Goal: Check status: Check status

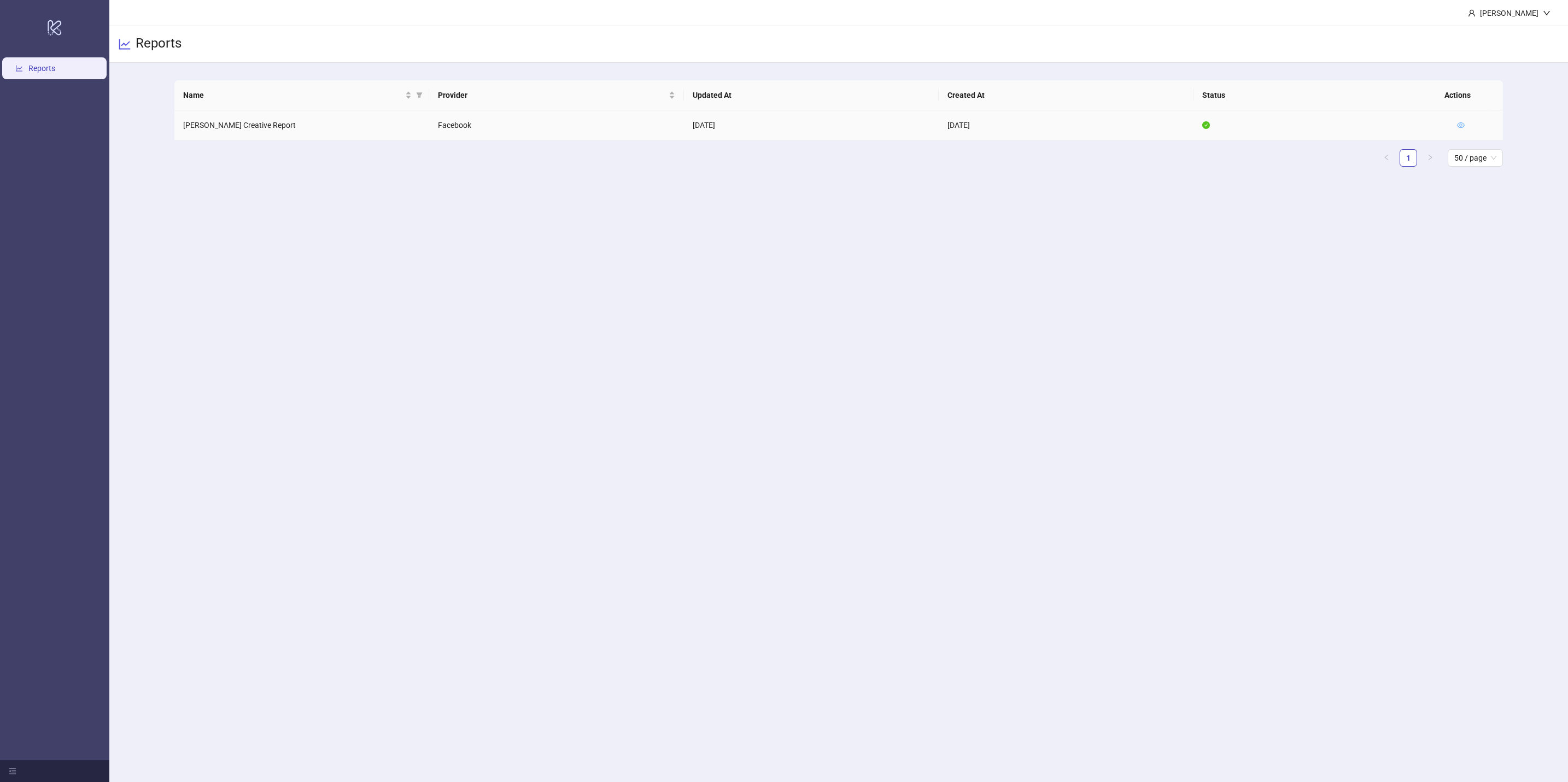
click at [1459, 127] on icon "eye" at bounding box center [1461, 125] width 7 height 7
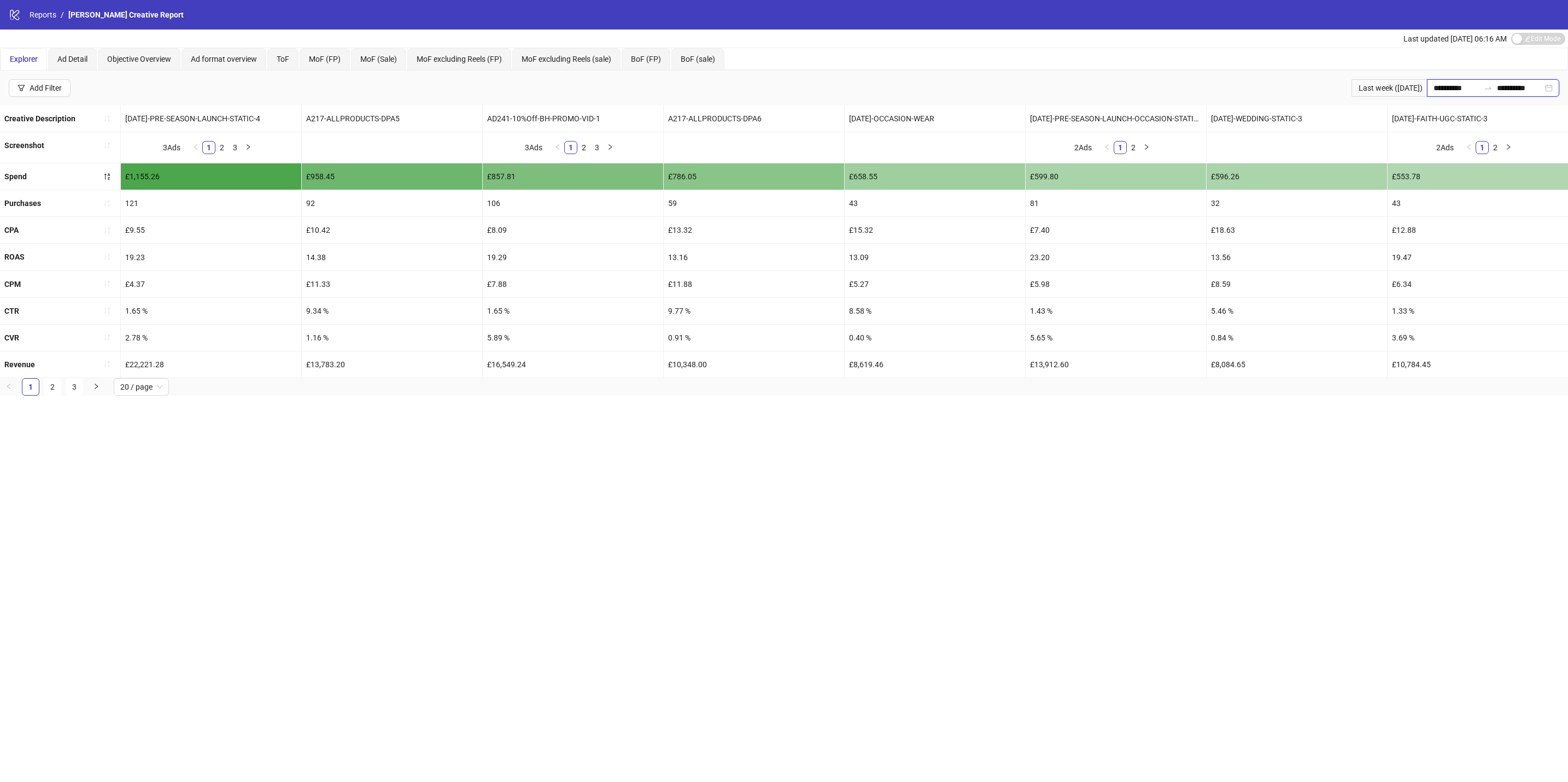
click at [1435, 89] on input "**********" at bounding box center [1456, 88] width 46 height 12
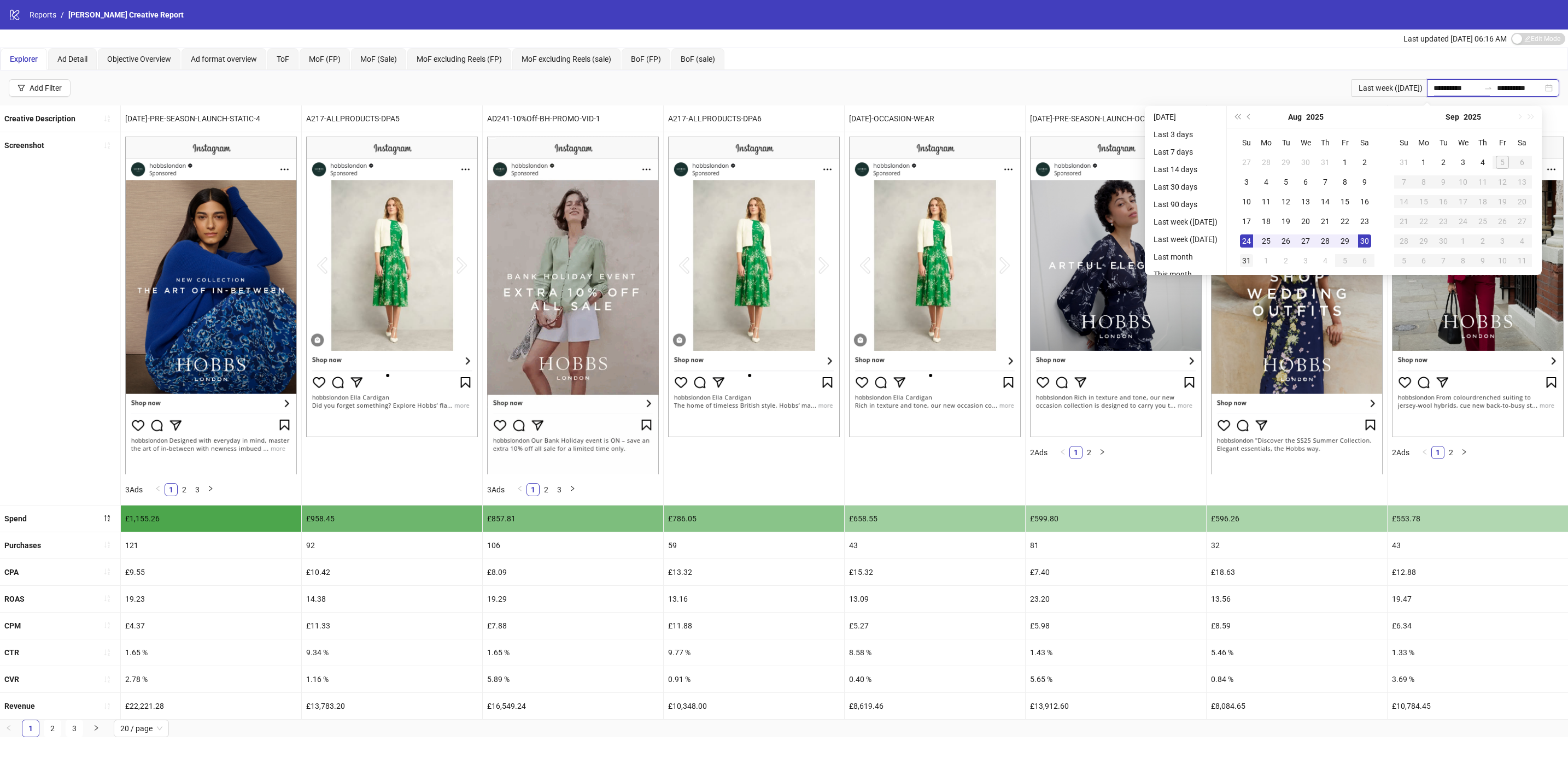
type input "**********"
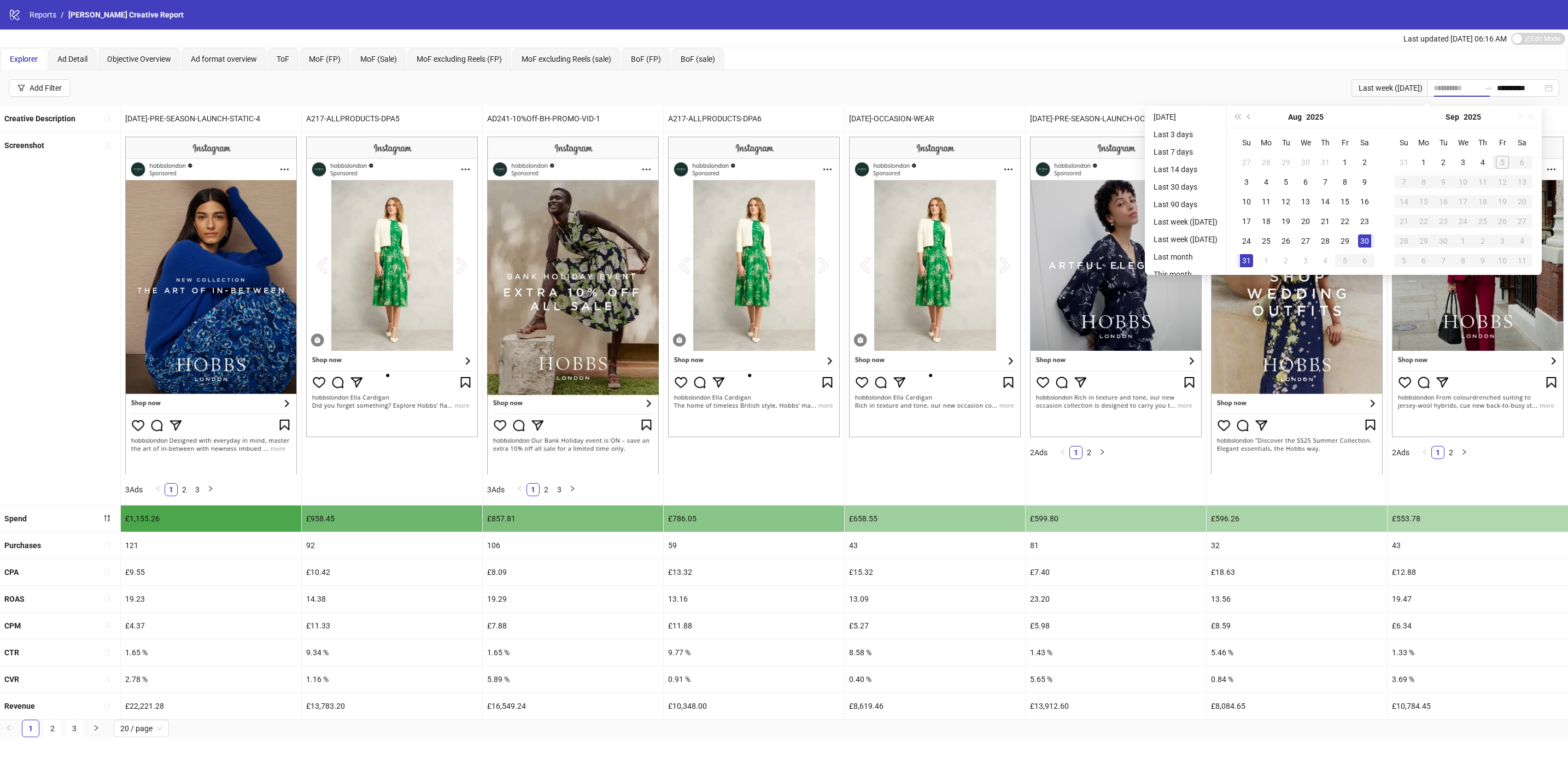
click at [1253, 263] on div "31" at bounding box center [1246, 260] width 13 height 13
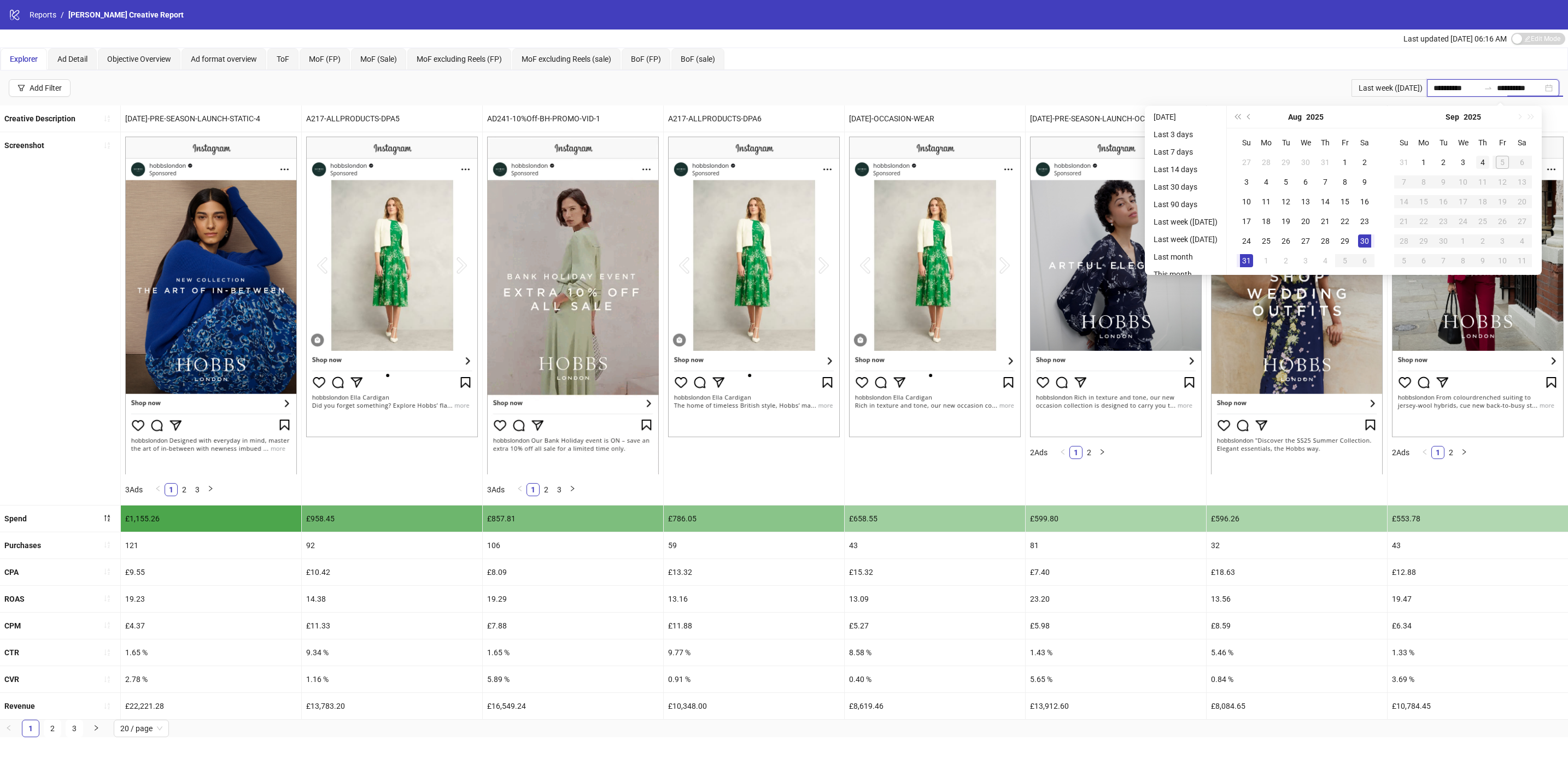
type input "**********"
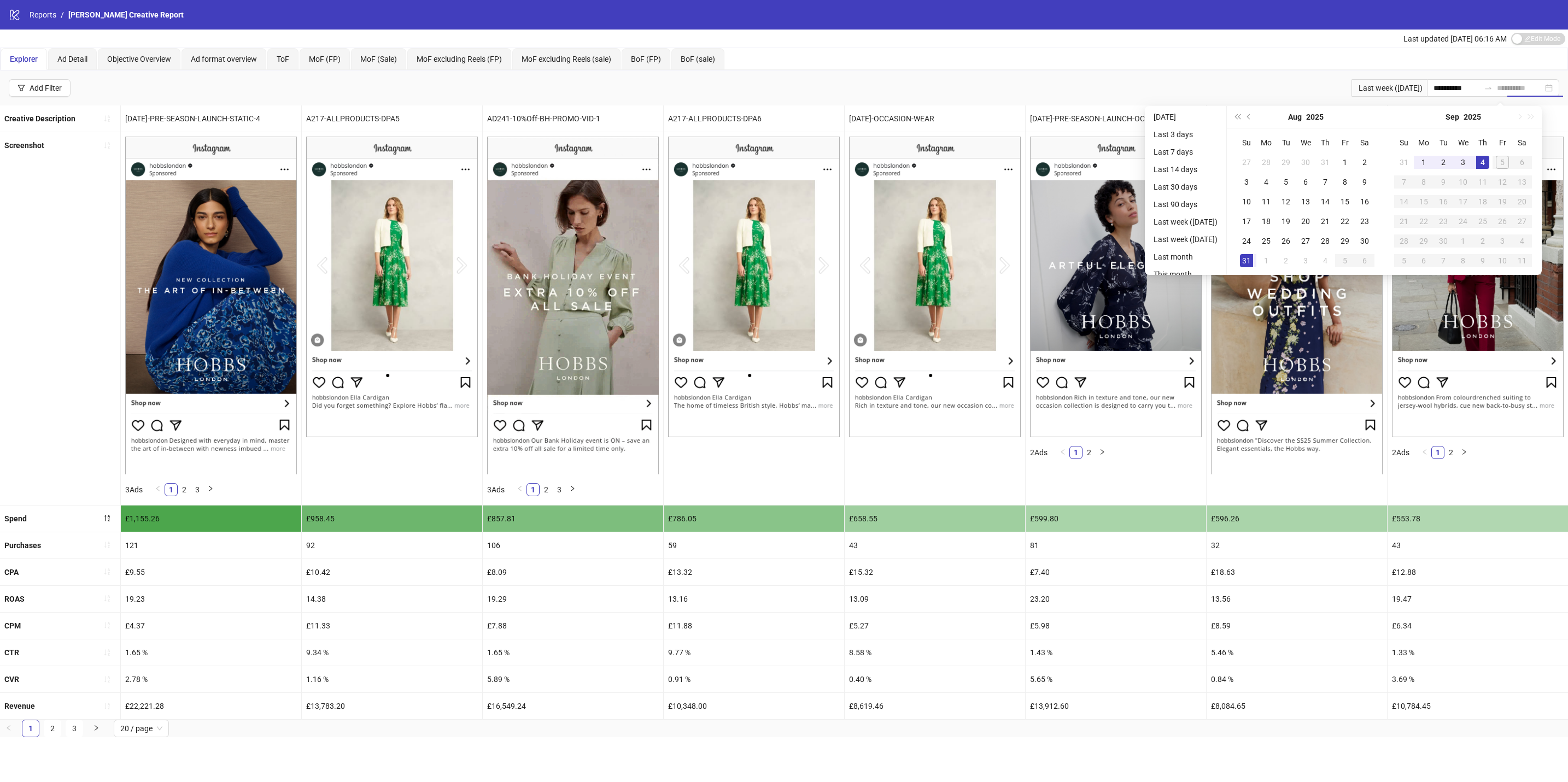
click at [1489, 161] on div "4" at bounding box center [1482, 162] width 13 height 13
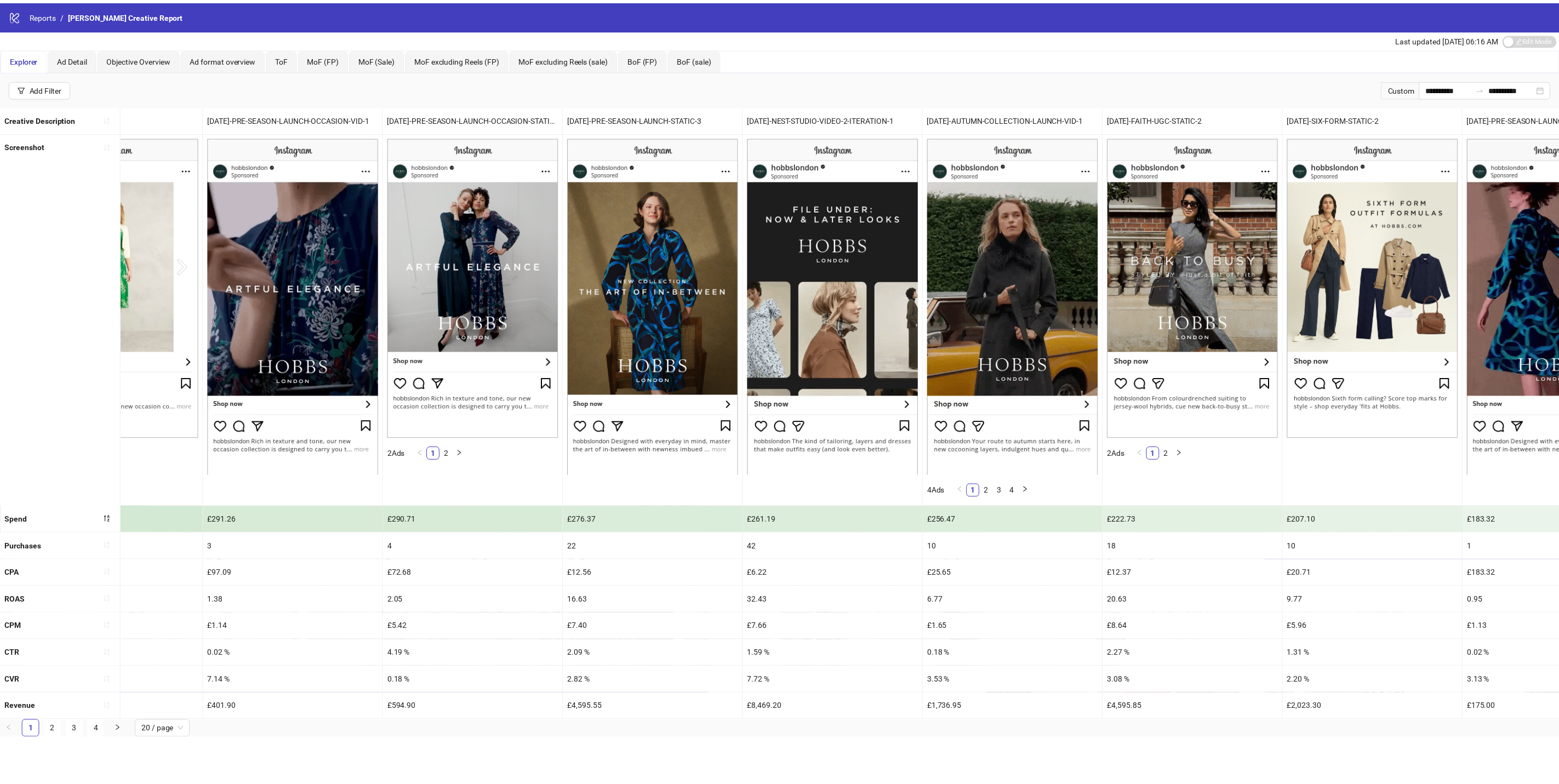
scroll to position [0, 2183]
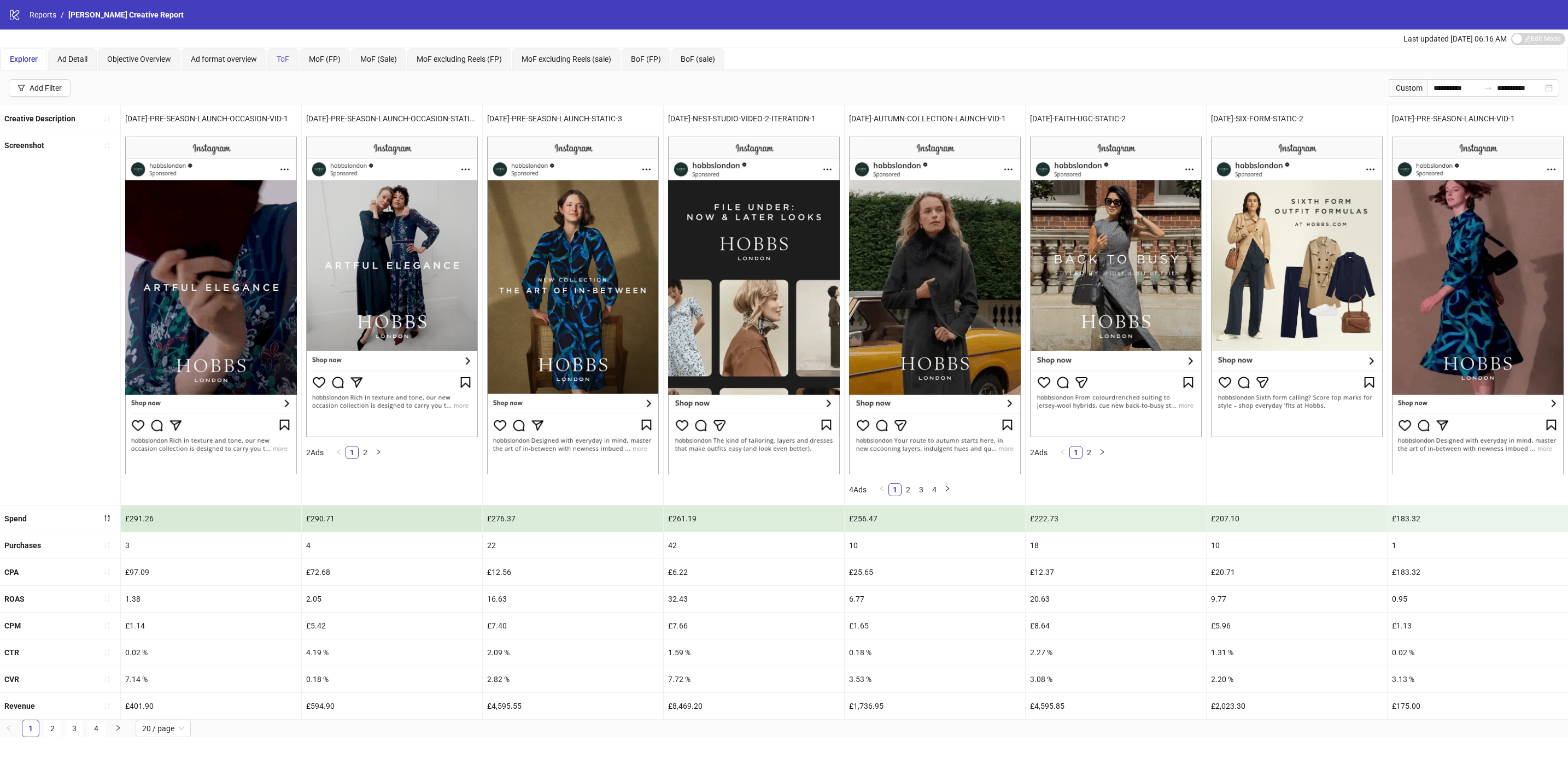
click at [278, 58] on div "ToF" at bounding box center [283, 59] width 31 height 22
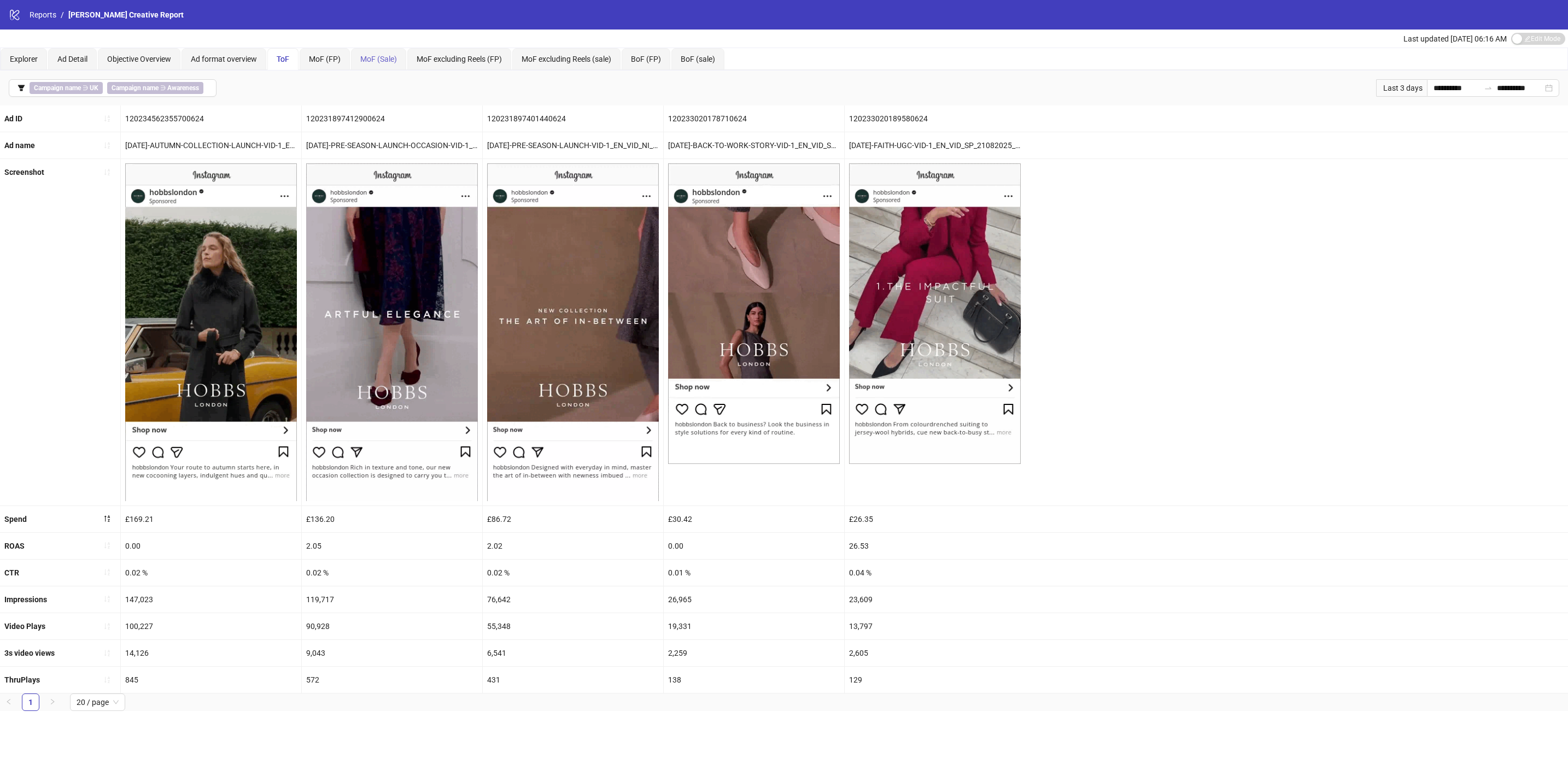
click at [363, 54] on div "MoF (Sale)" at bounding box center [379, 59] width 55 height 22
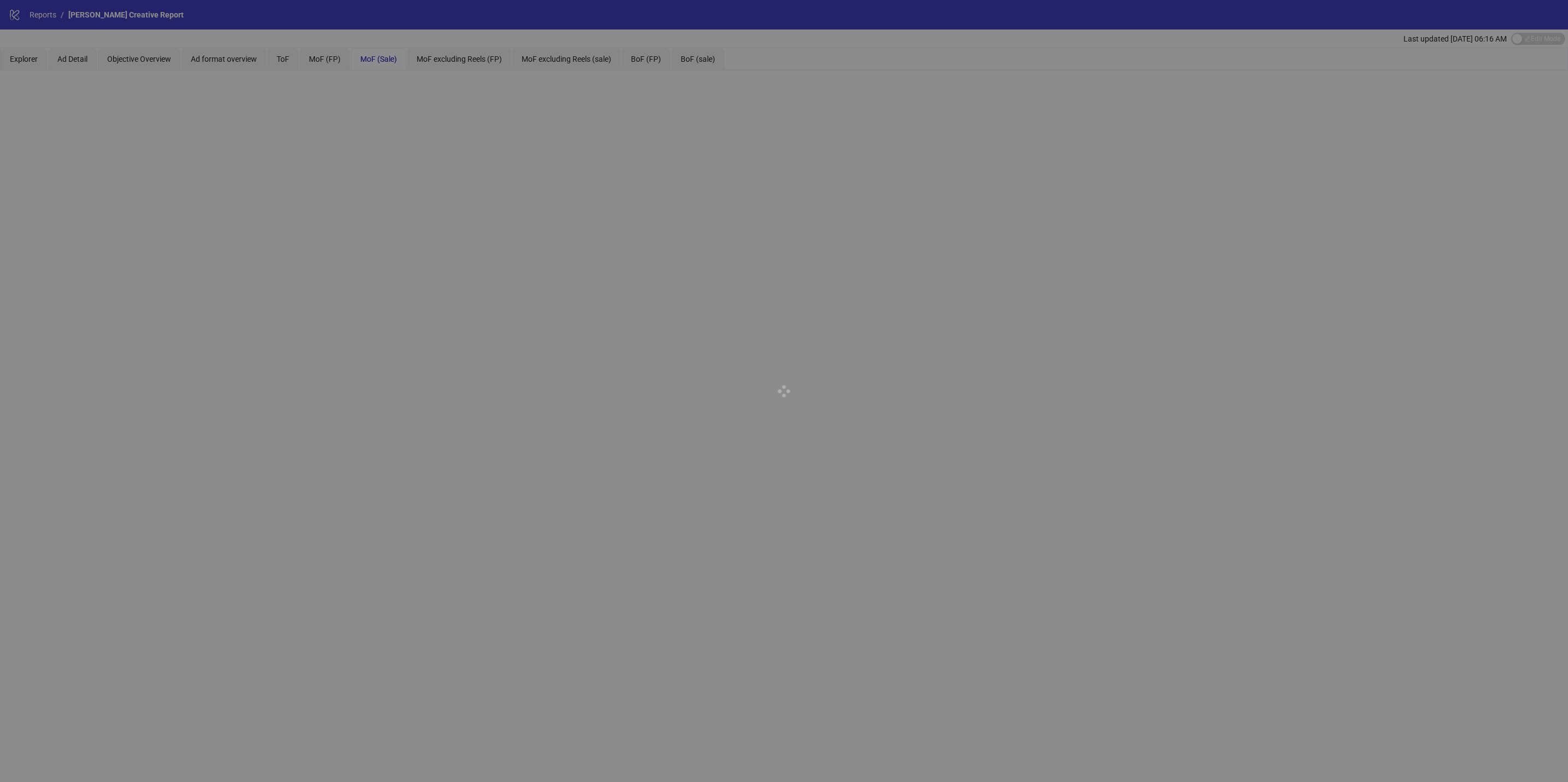
click at [329, 58] on div at bounding box center [784, 391] width 1568 height 782
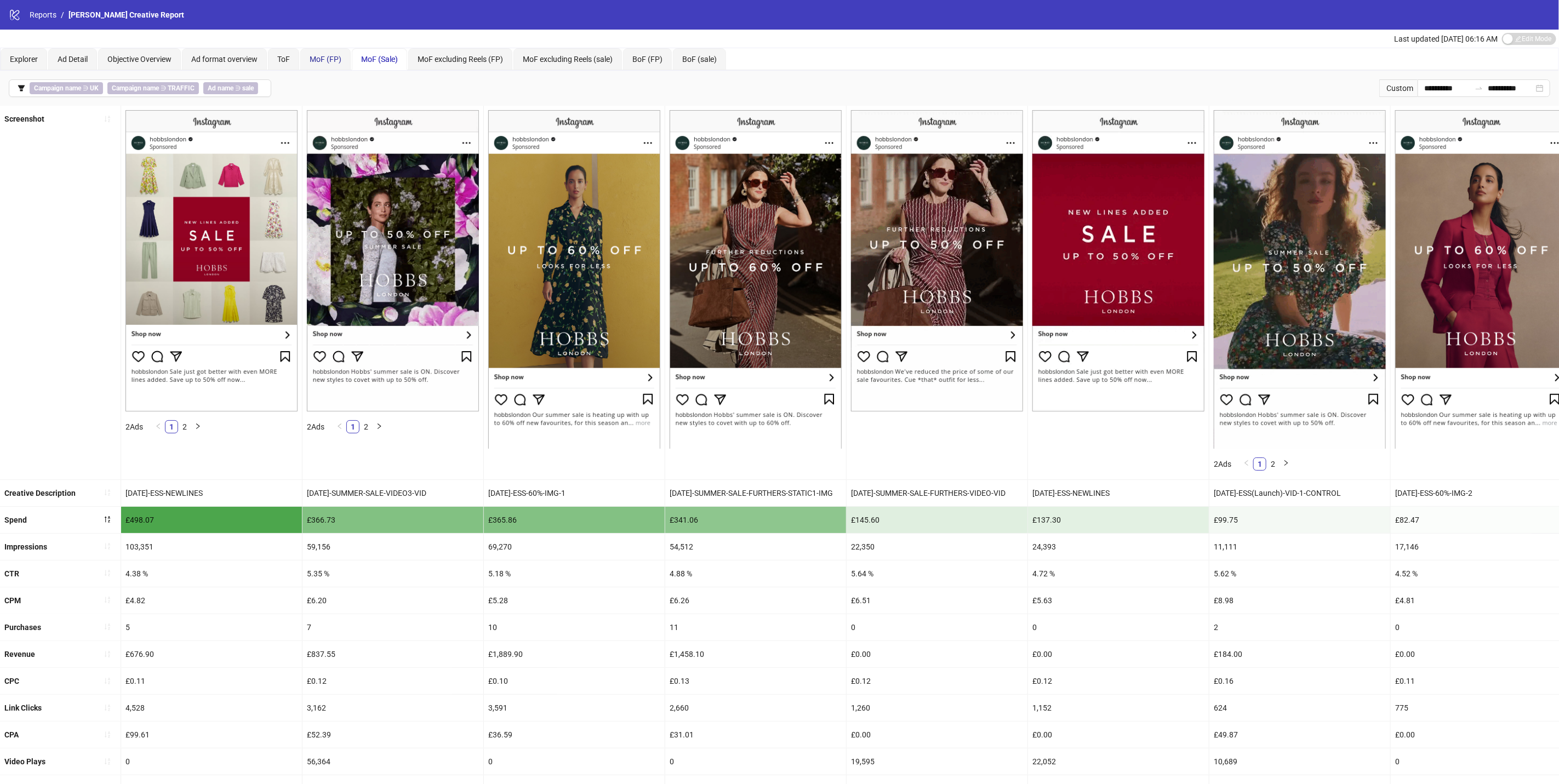
click at [331, 58] on span "MoF (FP)" at bounding box center [326, 59] width 32 height 9
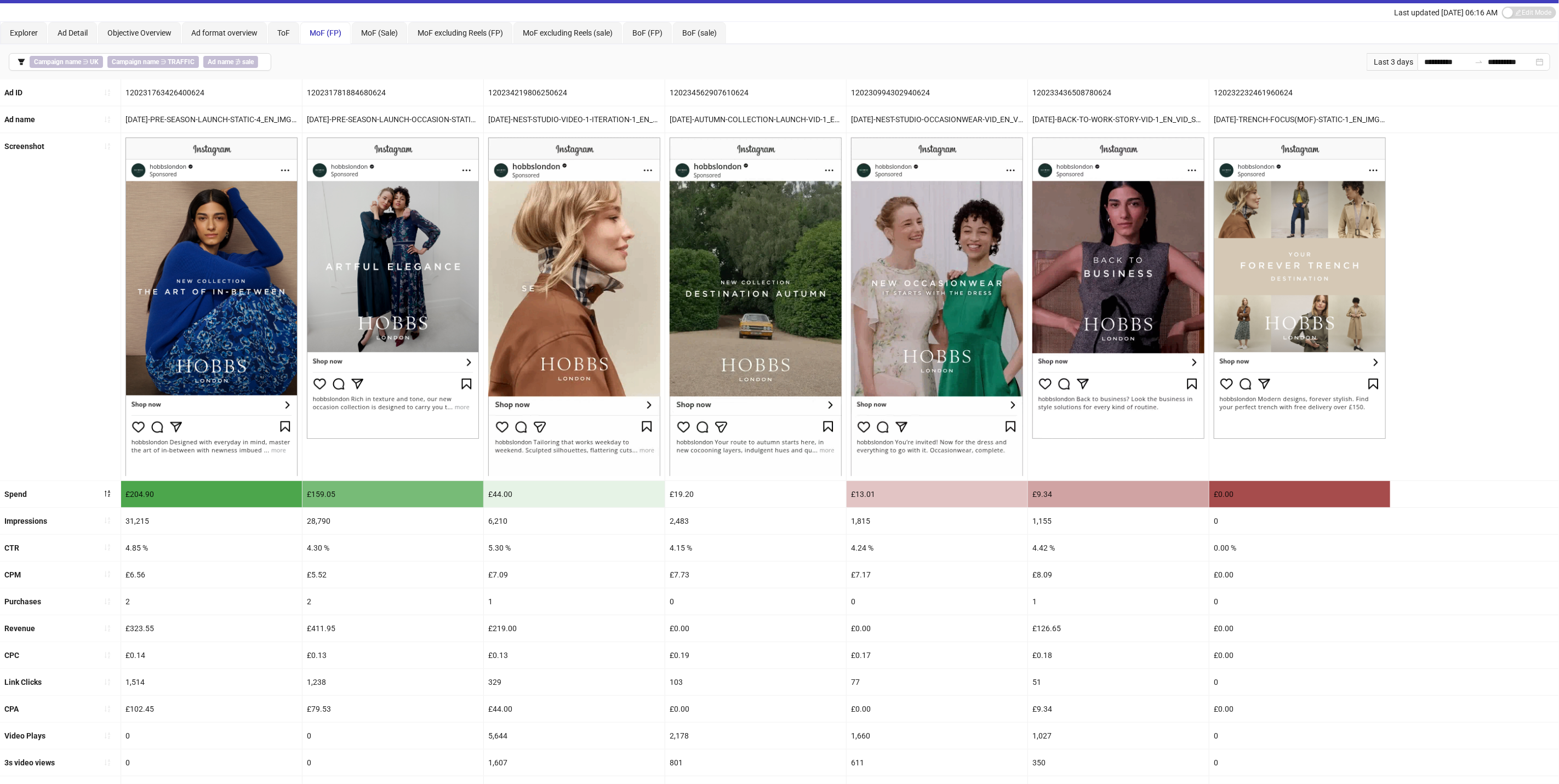
scroll to position [0, 0]
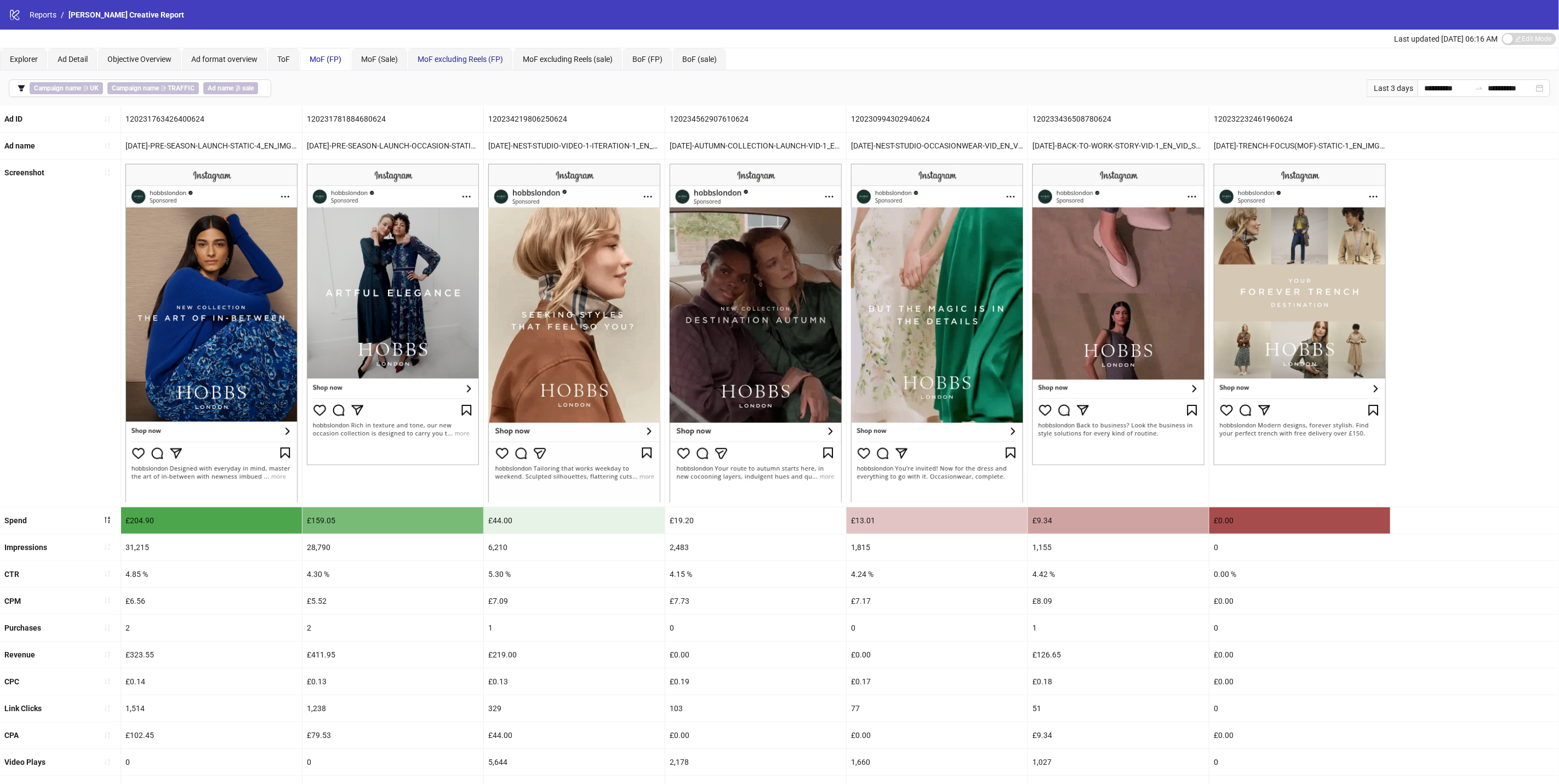
click at [466, 63] on span "MoF excluding Reels (FP)" at bounding box center [460, 59] width 85 height 9
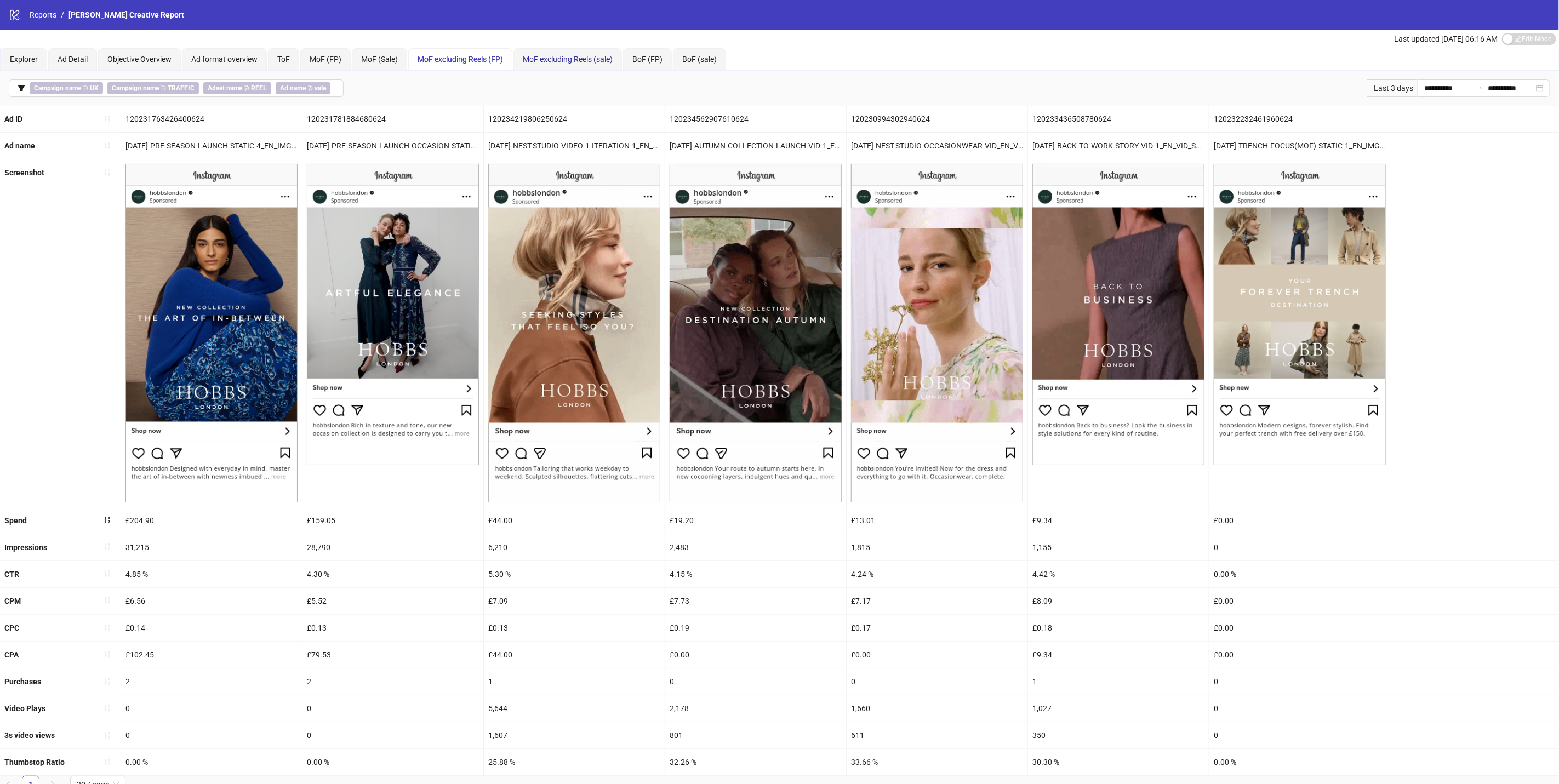
click at [565, 63] on span "MoF excluding Reels (sale)" at bounding box center [568, 59] width 90 height 9
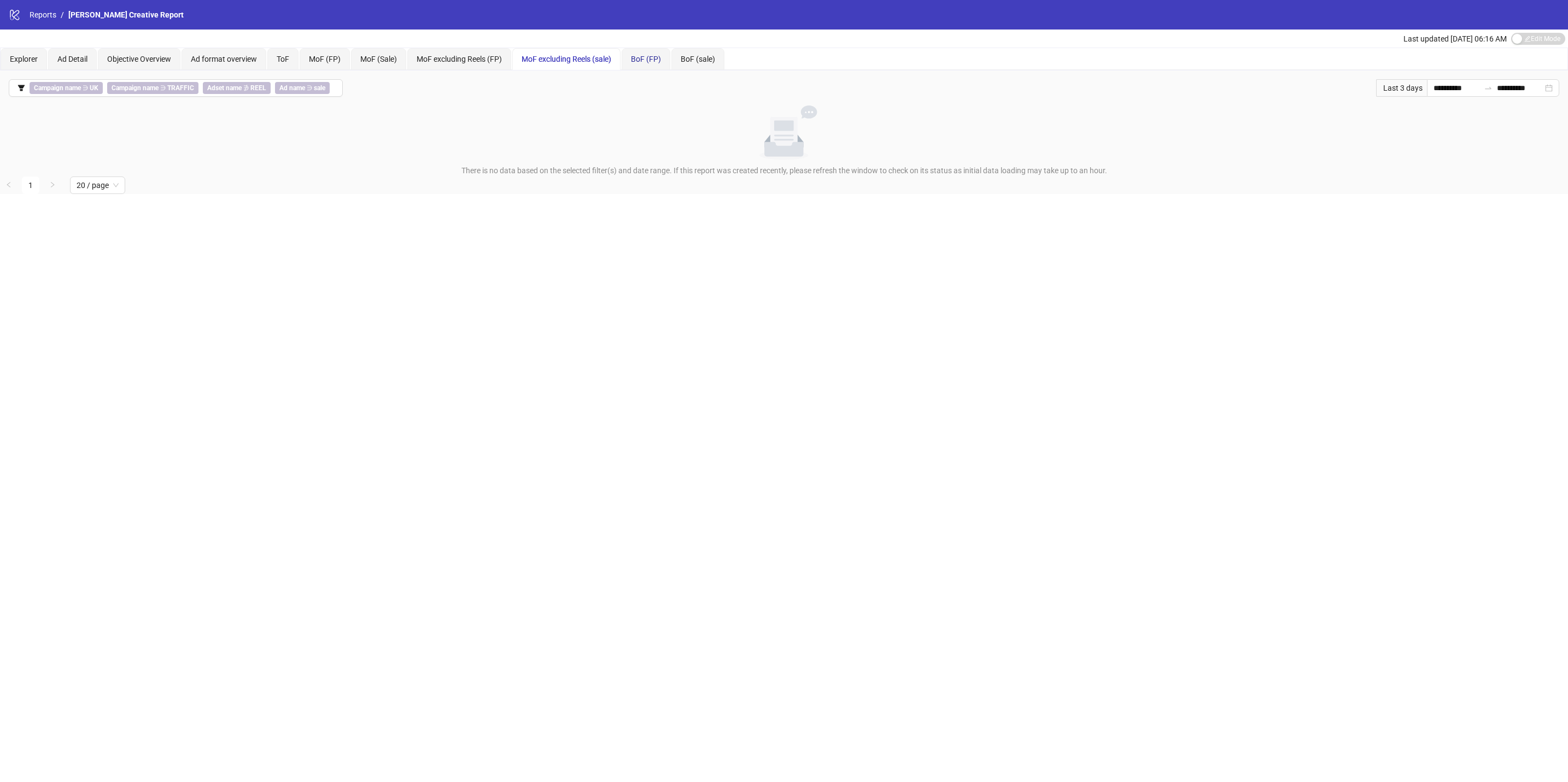
click at [660, 58] on span "BoF (FP)" at bounding box center [645, 59] width 30 height 9
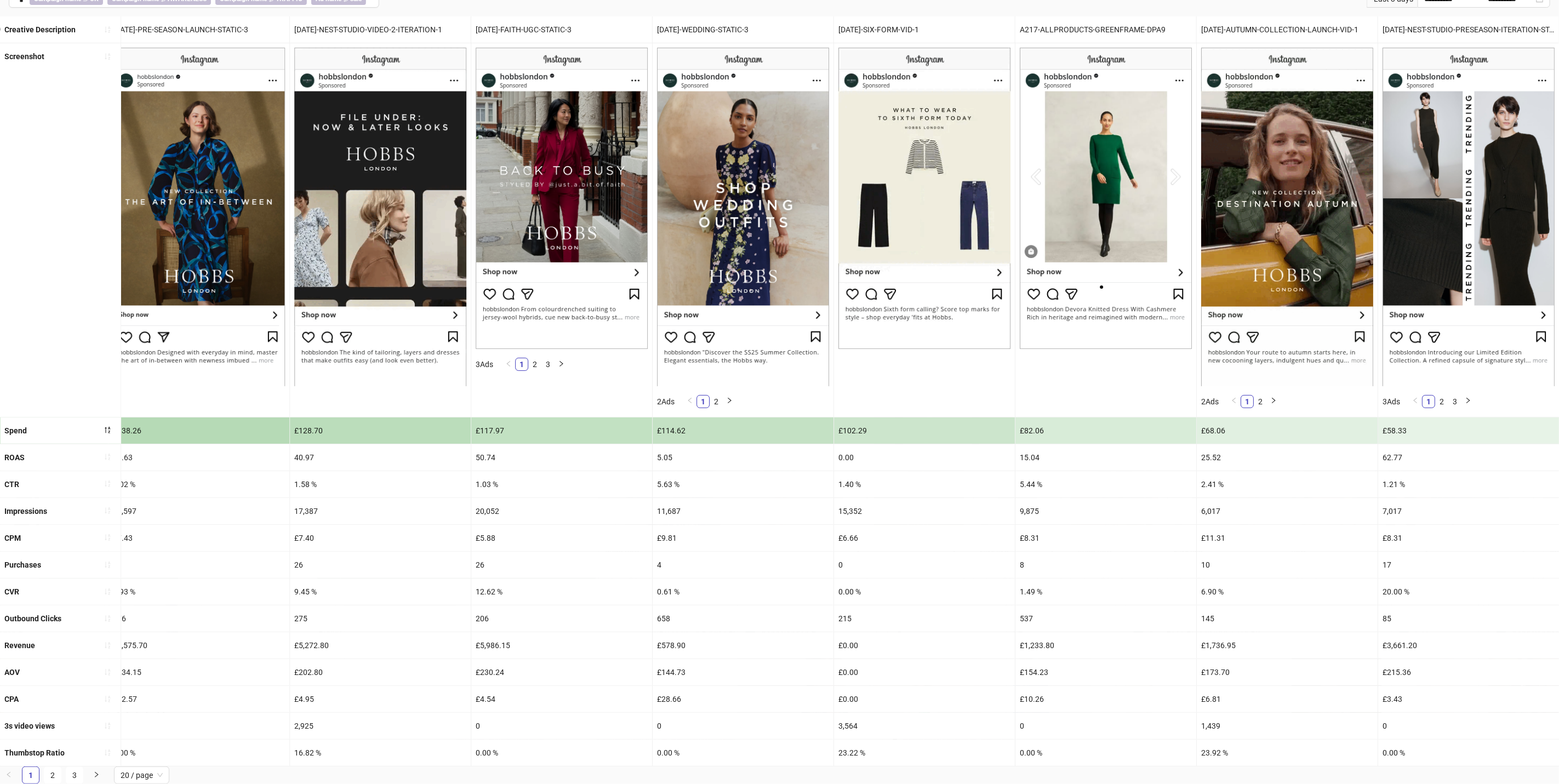
scroll to position [113, 0]
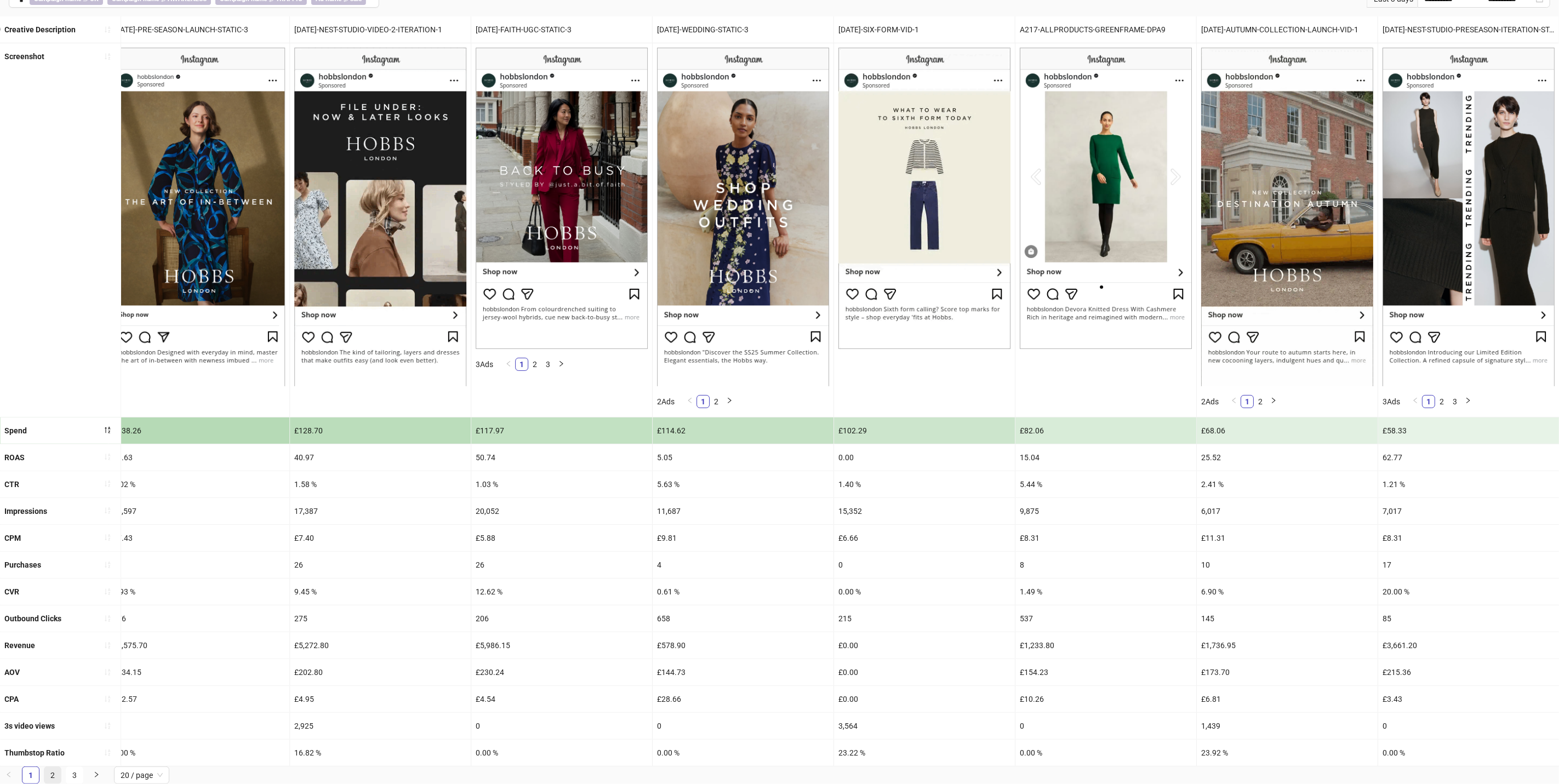
click at [48, 773] on link "2" at bounding box center [52, 775] width 17 height 17
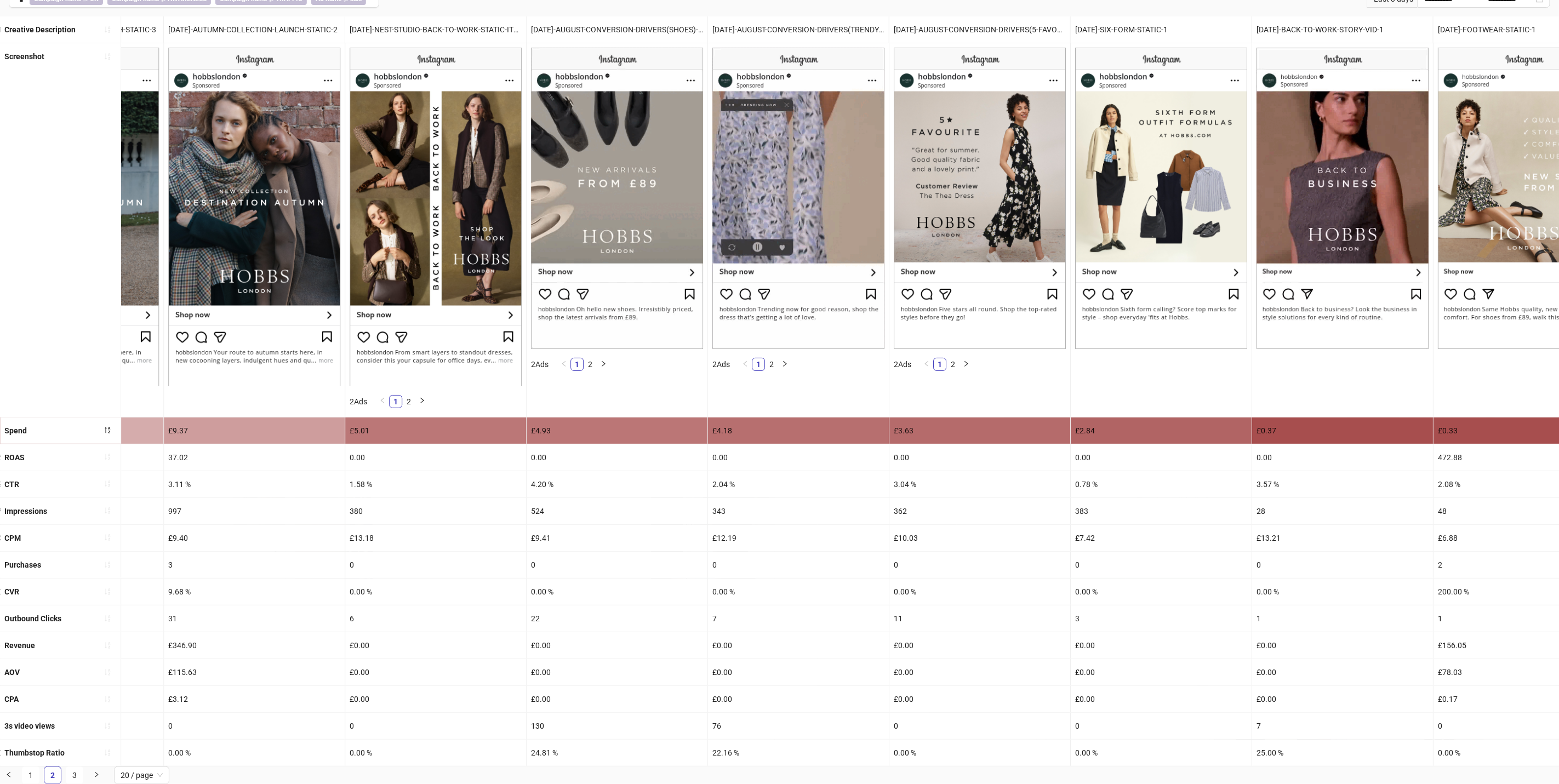
scroll to position [0, 2195]
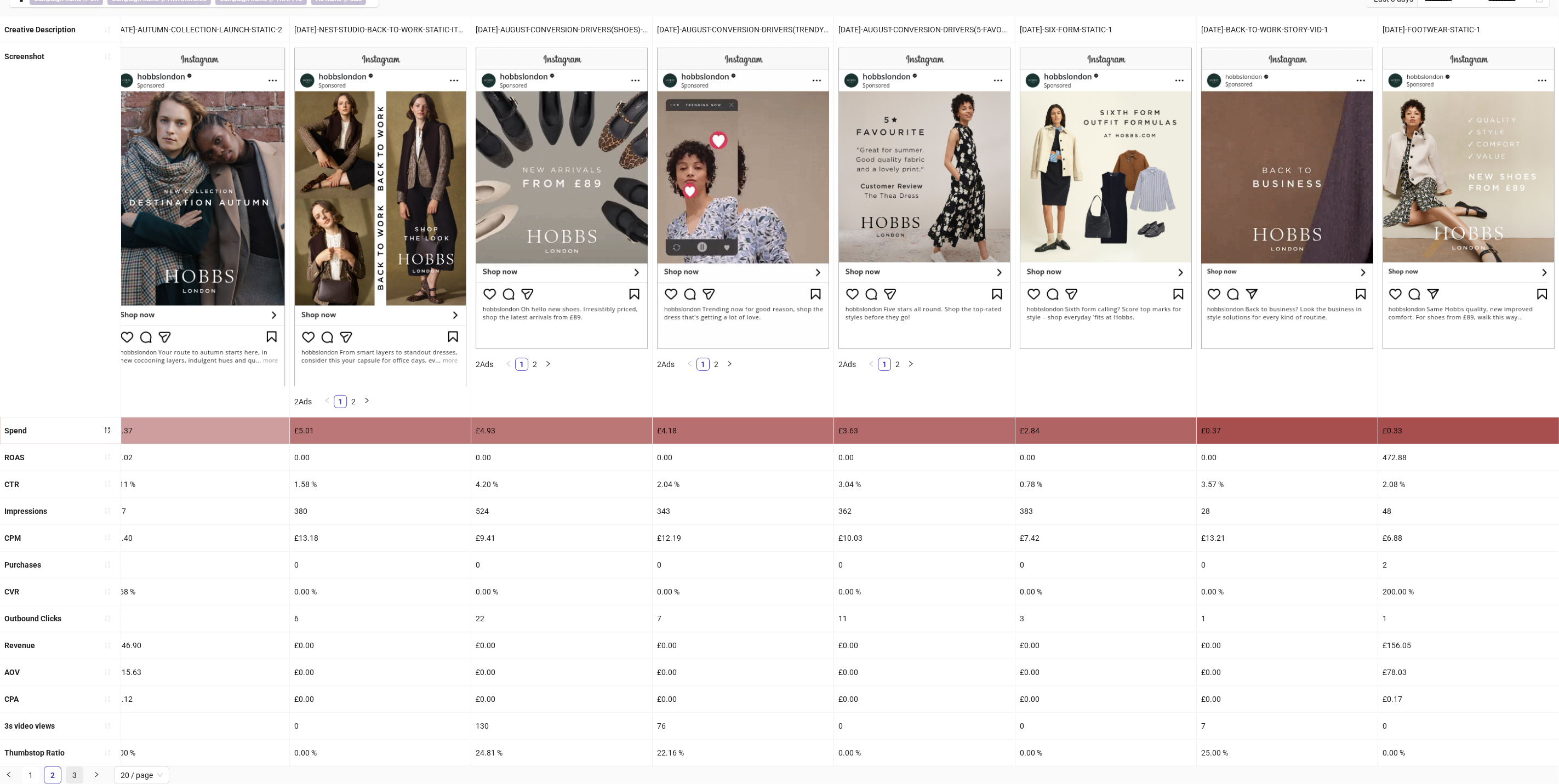
click at [73, 772] on link "3" at bounding box center [74, 775] width 17 height 17
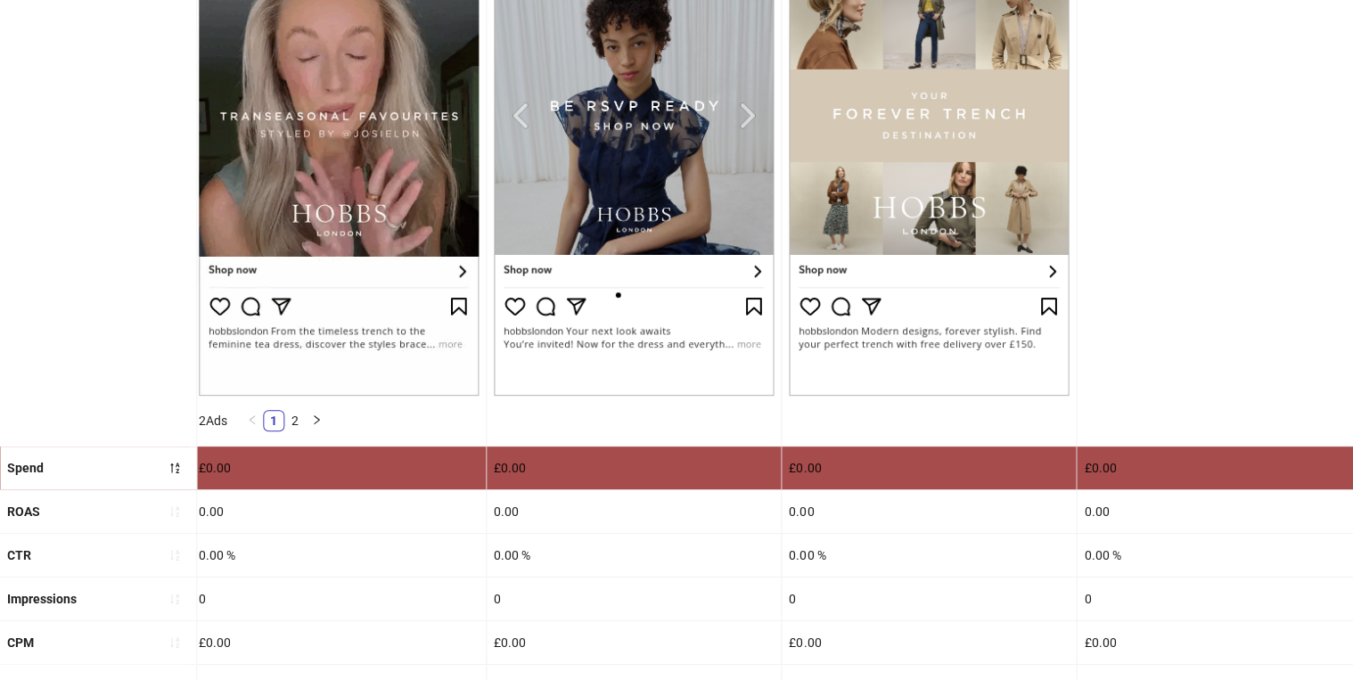
scroll to position [0, 890]
